Goal: Task Accomplishment & Management: Complete application form

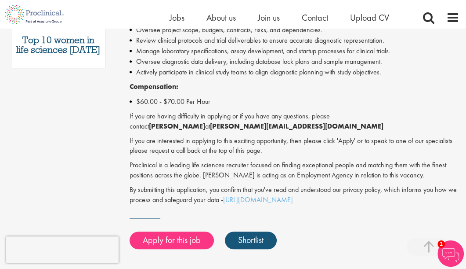
scroll to position [571, 0]
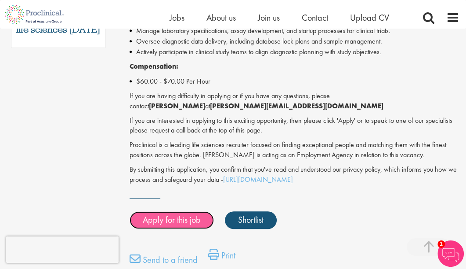
click at [204, 211] on link "Apply for this job" at bounding box center [172, 220] width 84 height 18
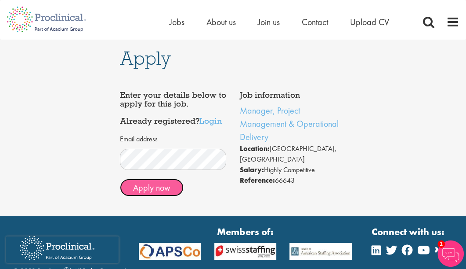
click at [167, 184] on button "Apply now" at bounding box center [152, 187] width 64 height 18
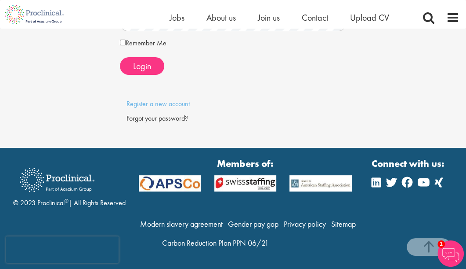
scroll to position [158, 0]
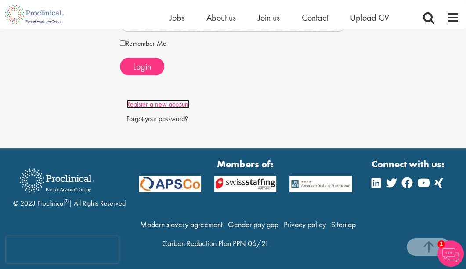
click at [152, 108] on link "Register a new account" at bounding box center [158, 103] width 63 height 9
